Goal: Transaction & Acquisition: Book appointment/travel/reservation

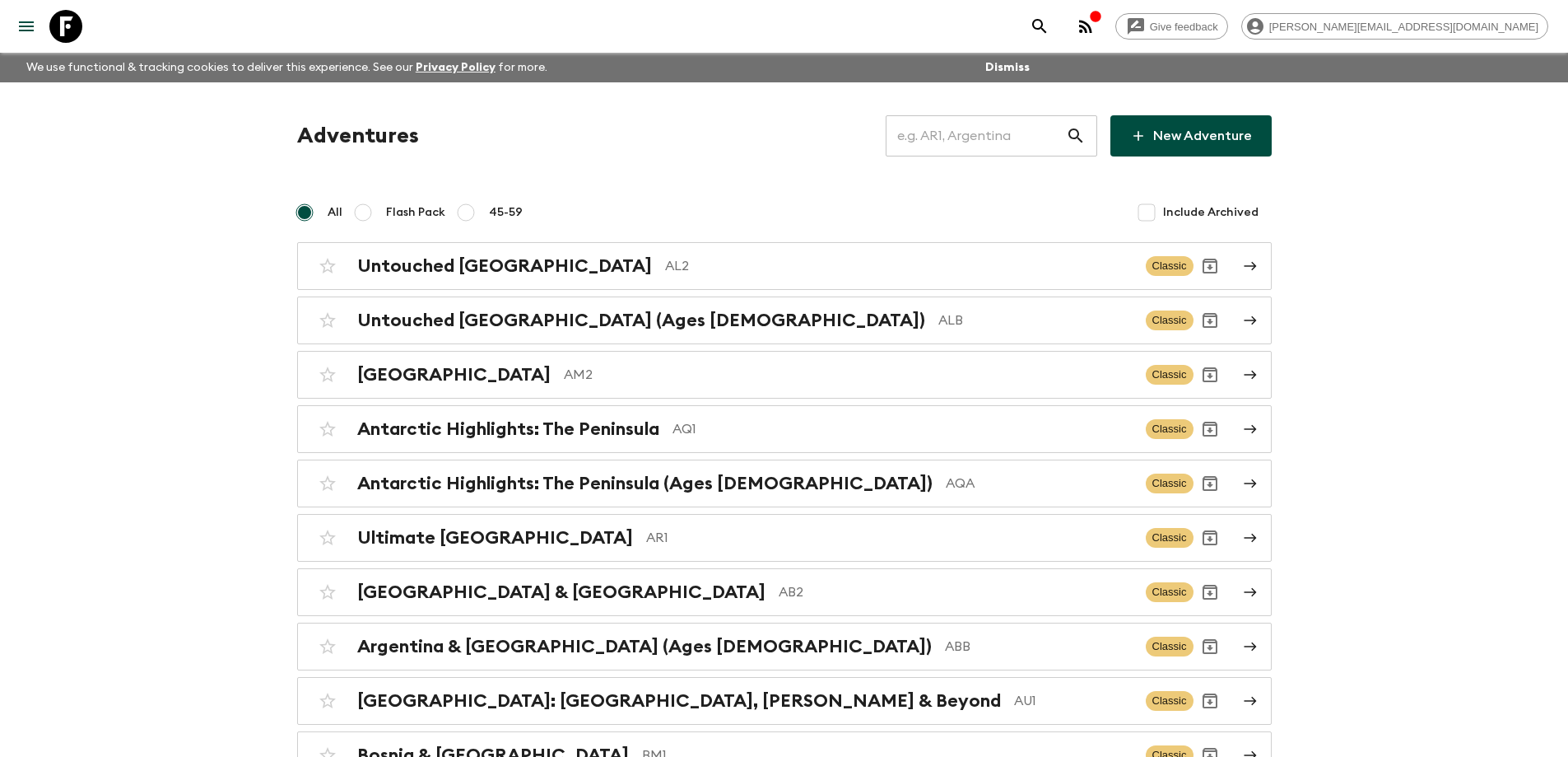
click at [960, 140] on input "text" at bounding box center [976, 135] width 180 height 46
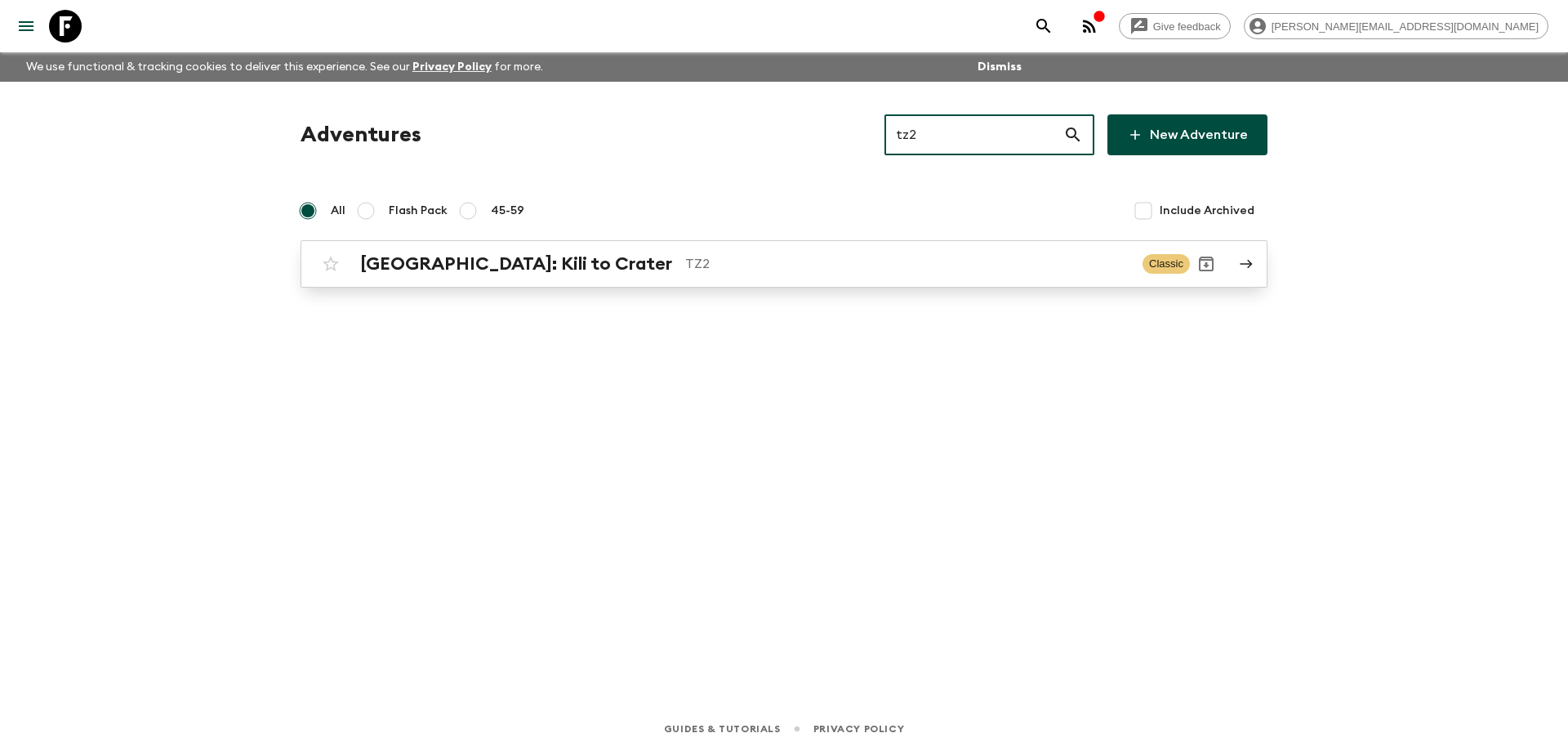
type input "tz2"
click at [685, 264] on p "TZ2" at bounding box center [907, 263] width 444 height 20
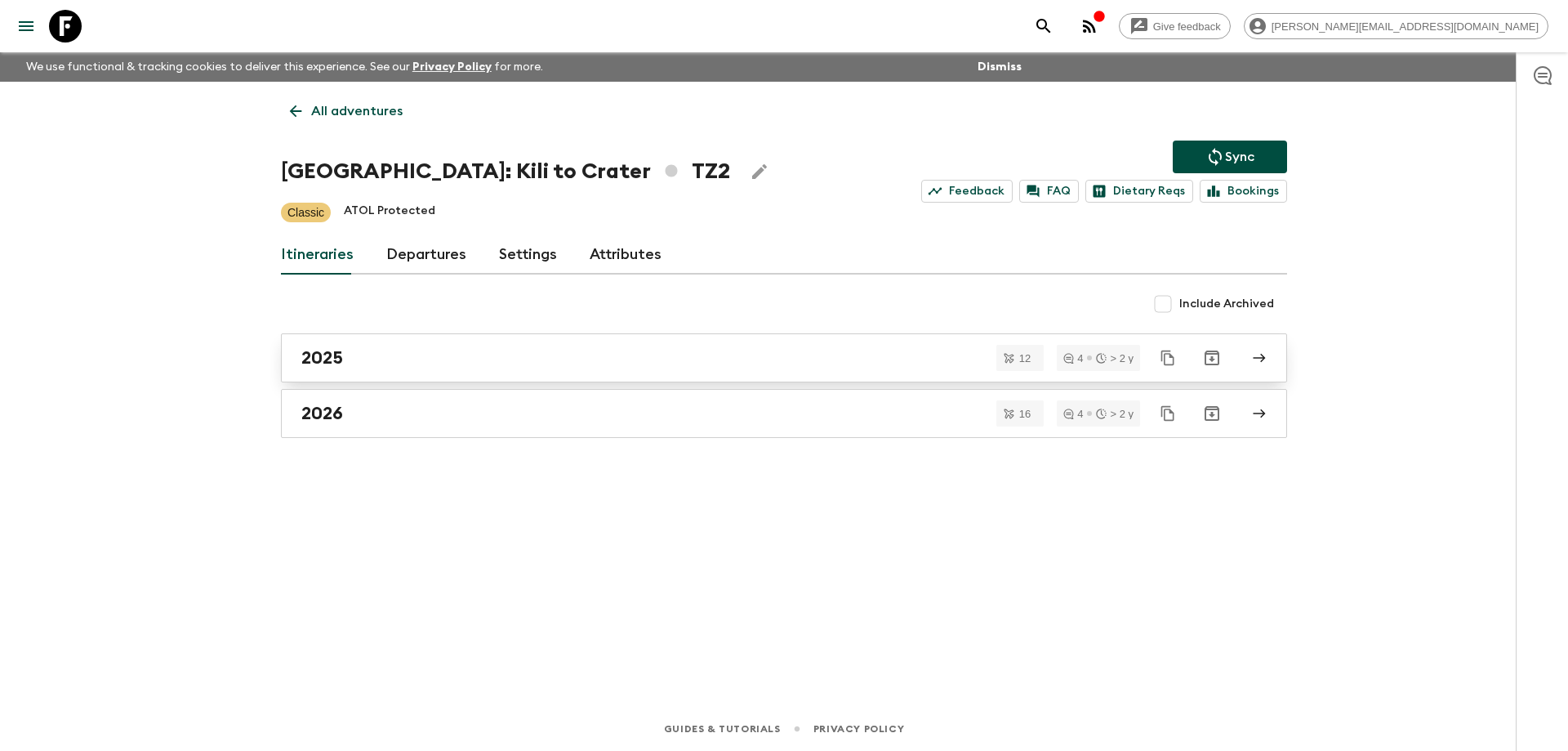
click at [459, 360] on div "2025" at bounding box center [768, 358] width 935 height 22
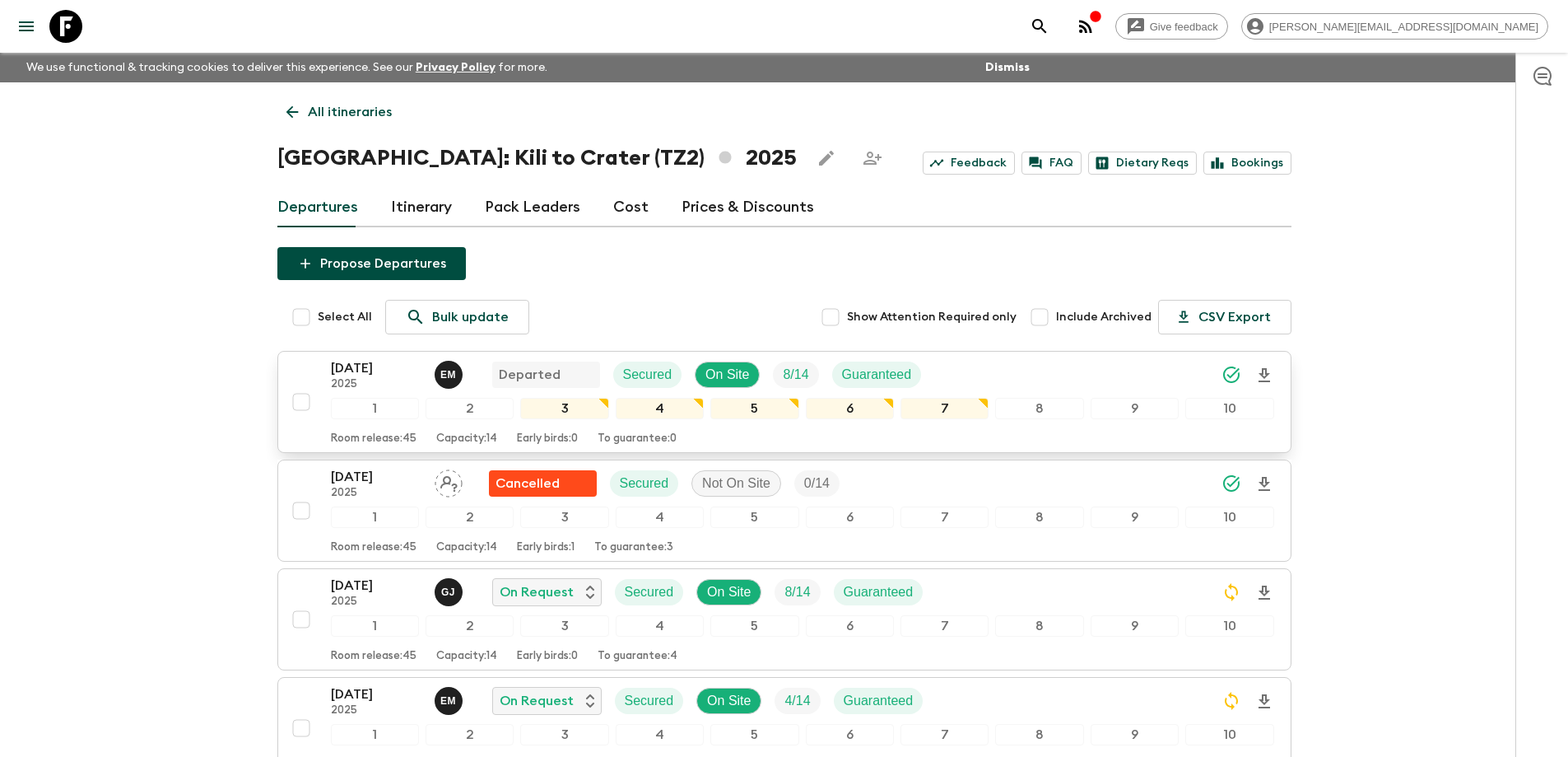
click at [381, 363] on p "[DATE]" at bounding box center [377, 368] width 91 height 20
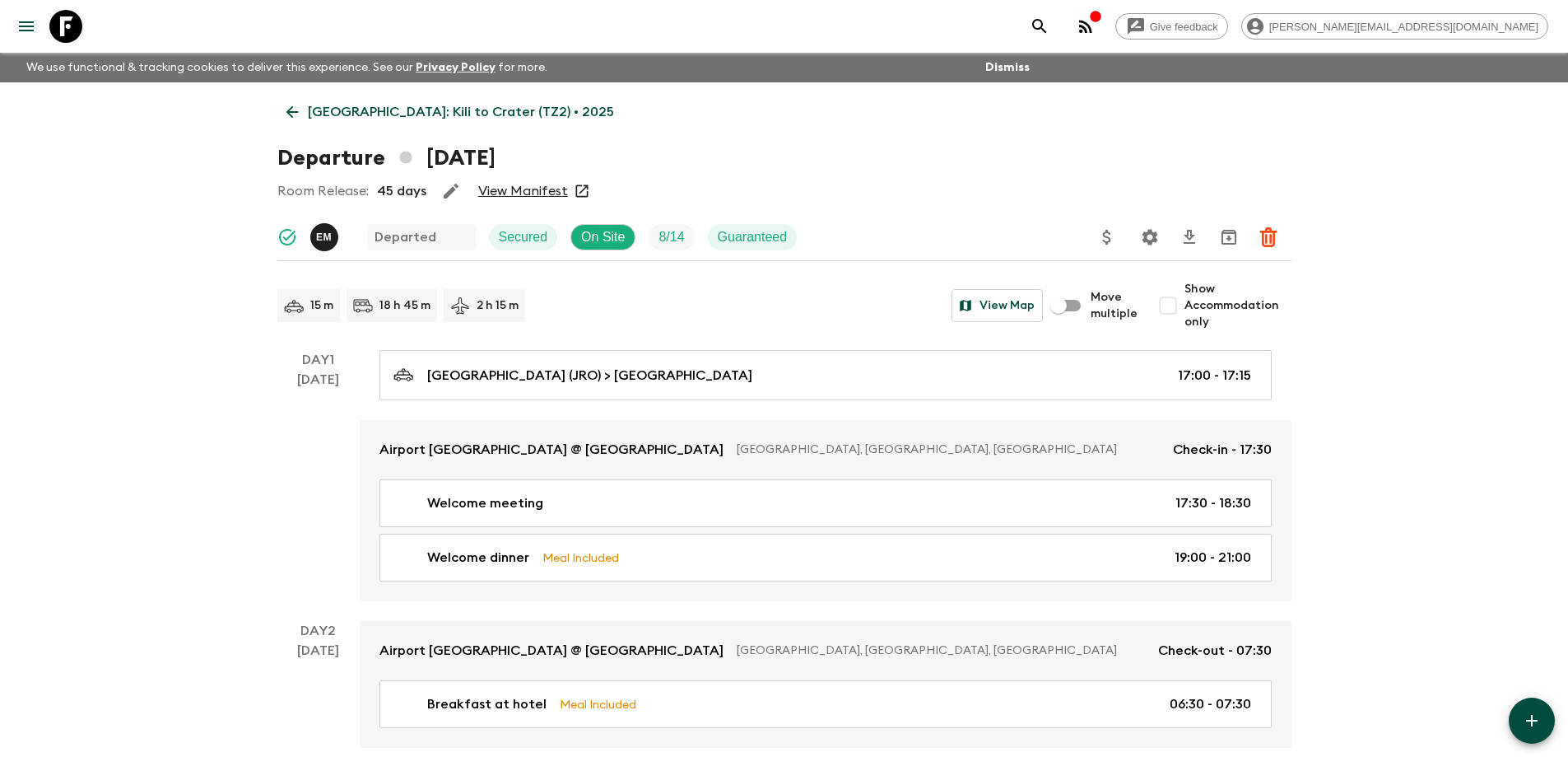
click at [534, 195] on link "View Manifest" at bounding box center [523, 190] width 90 height 16
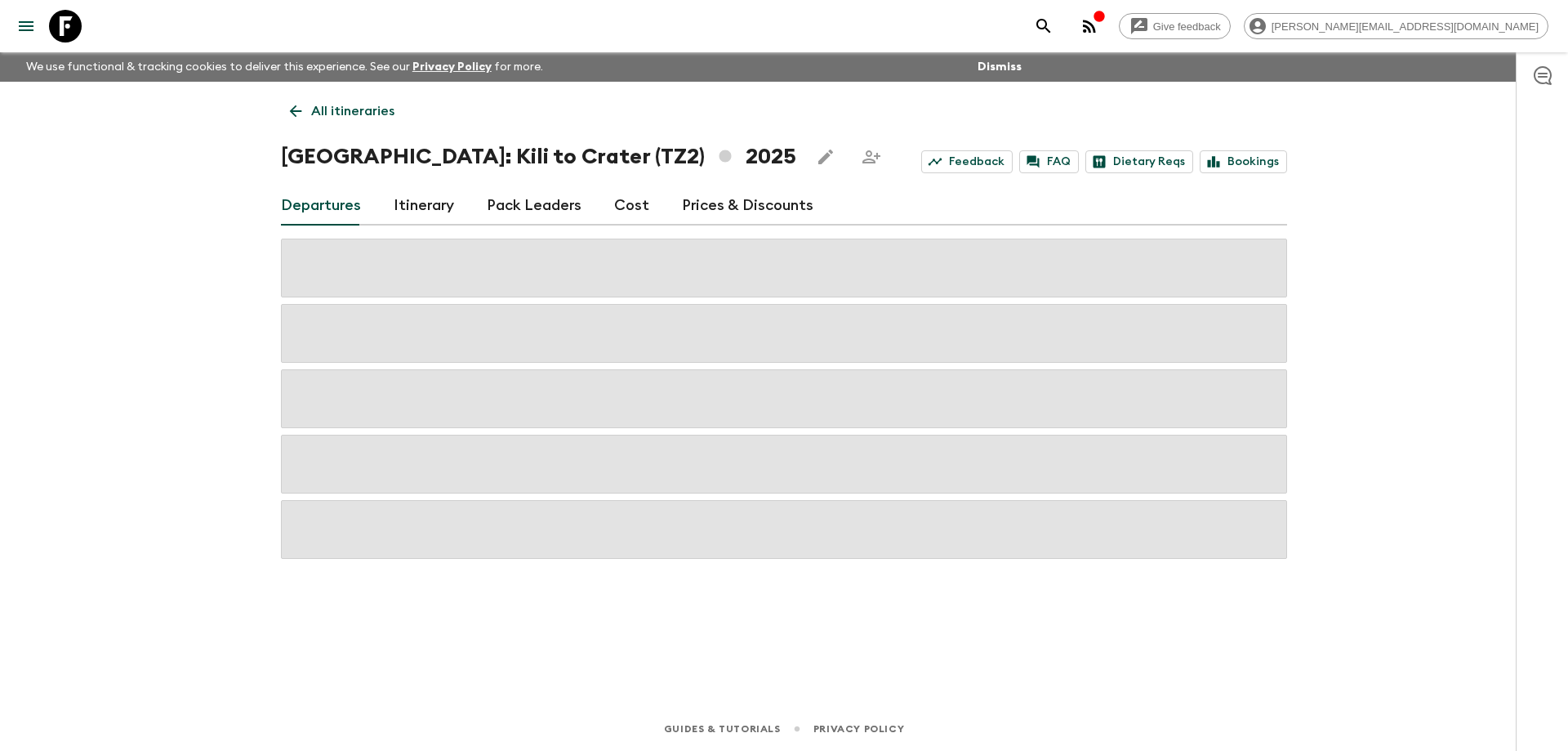
click at [623, 199] on link "Cost" at bounding box center [631, 206] width 35 height 39
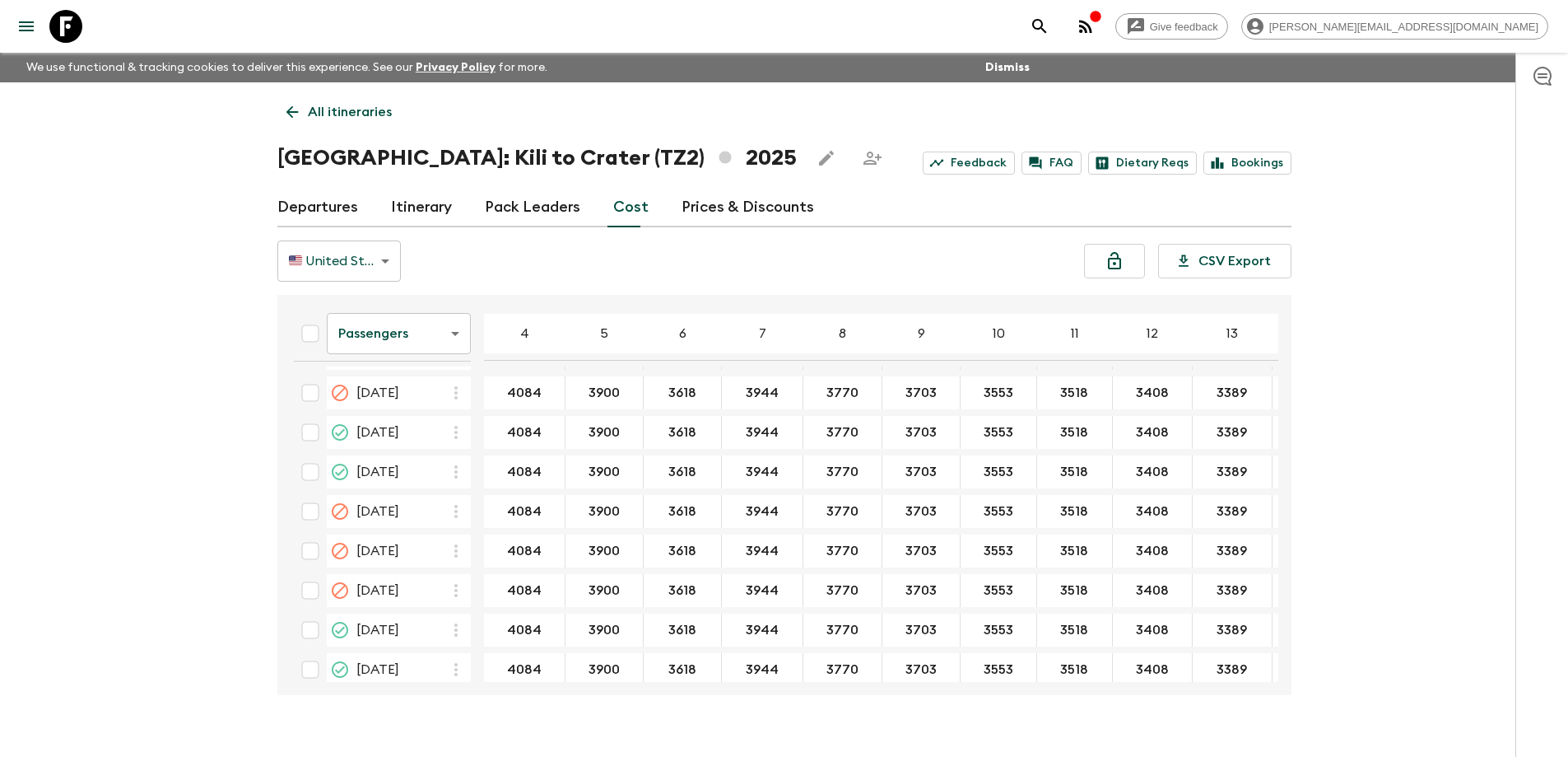
scroll to position [166, 0]
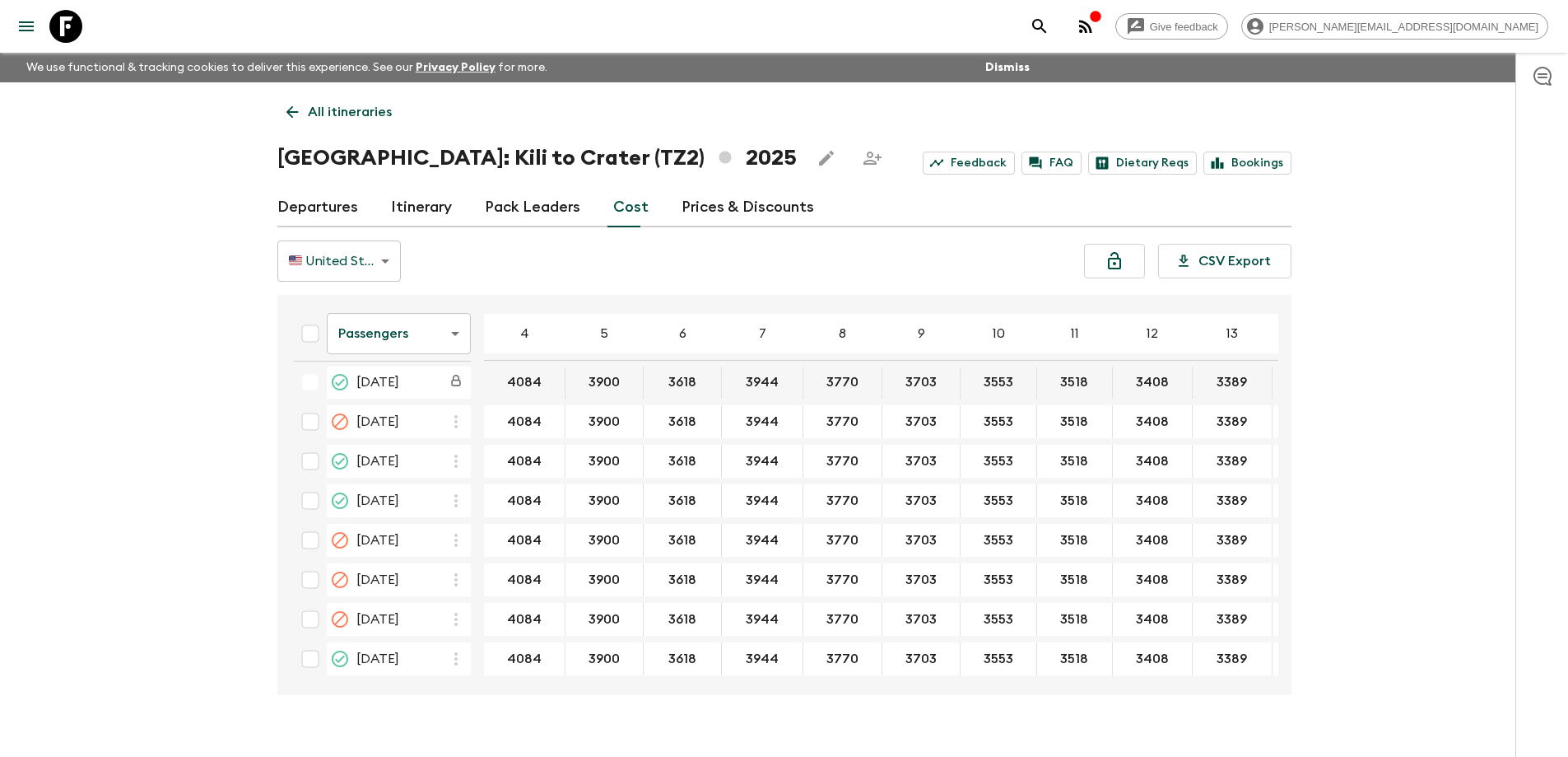
click at [413, 333] on body "Give feedback [PERSON_NAME][EMAIL_ADDRESS][DOMAIN_NAME] We use functional & tra…" at bounding box center [784, 392] width 1568 height 785
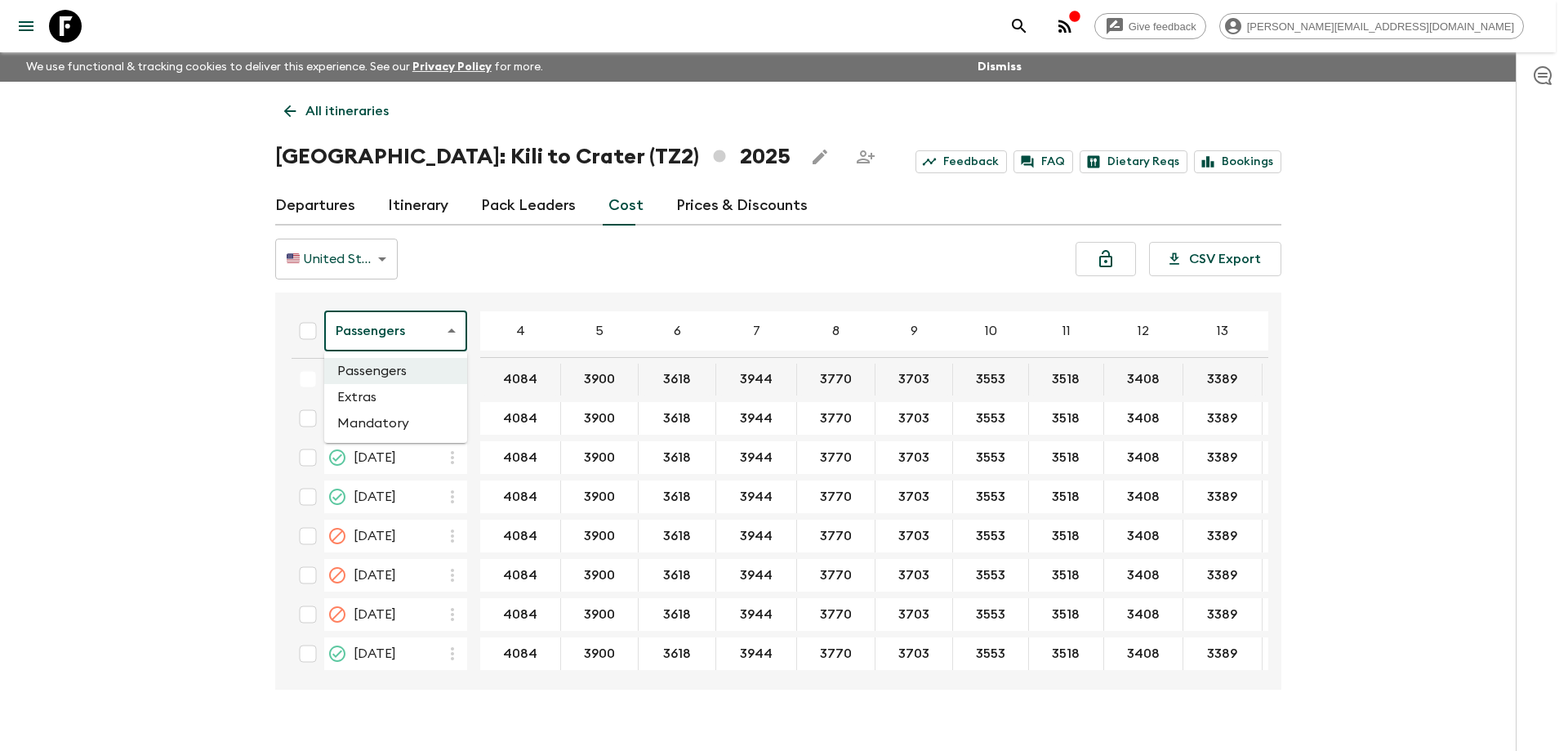
click at [390, 396] on li "Extras" at bounding box center [396, 398] width 143 height 26
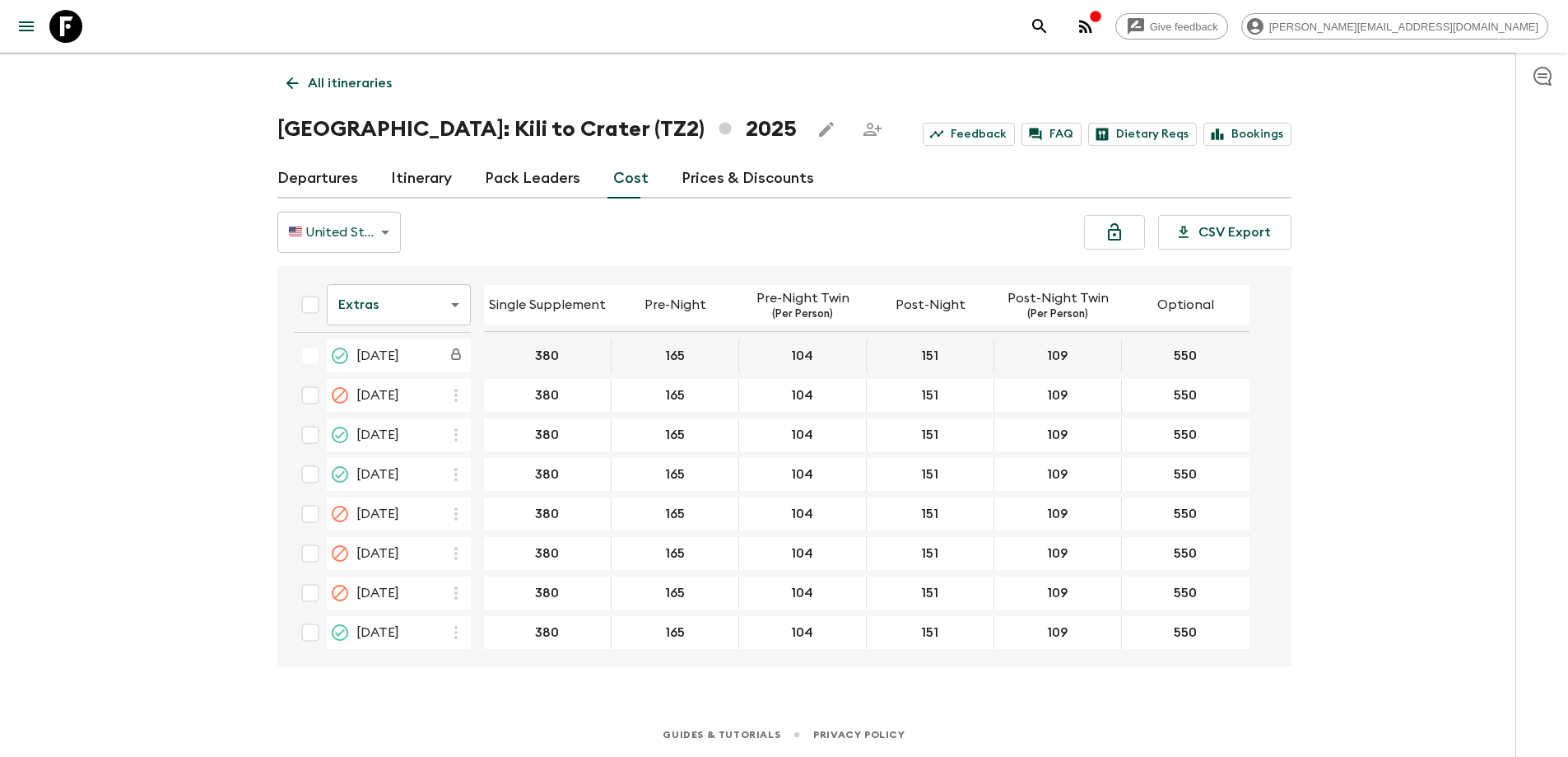
scroll to position [159, 0]
